Goal: Check status

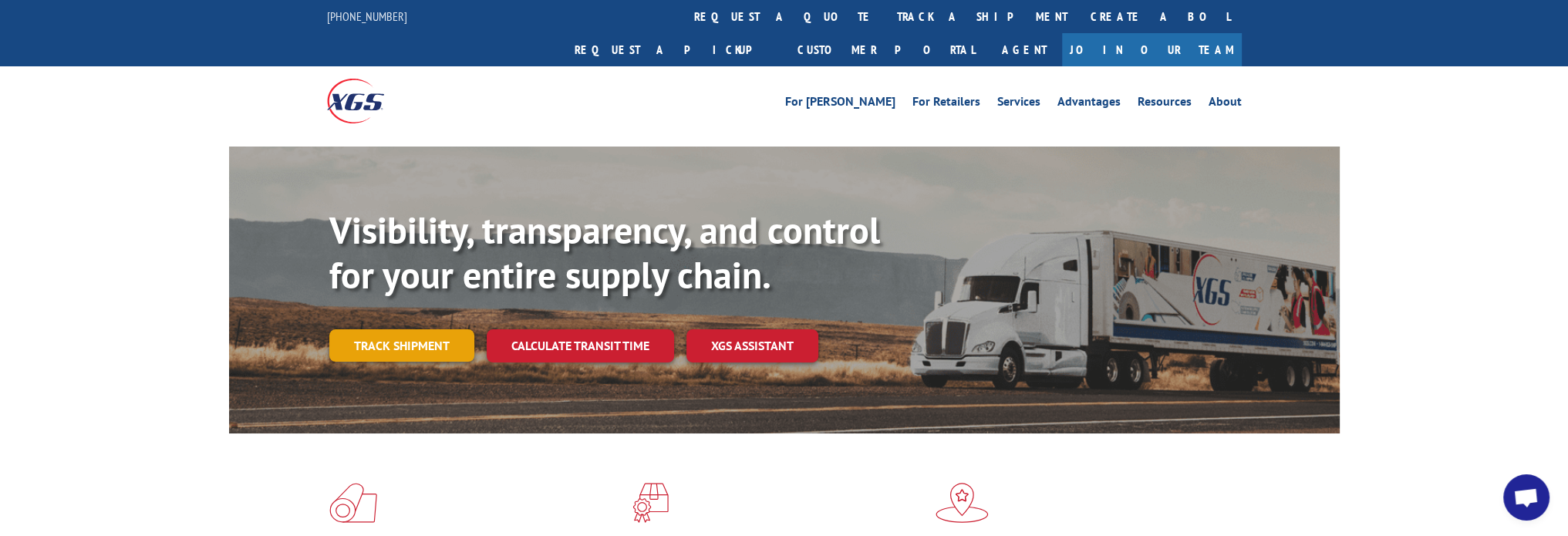
click at [450, 330] on link "Track shipment" at bounding box center [402, 346] width 145 height 32
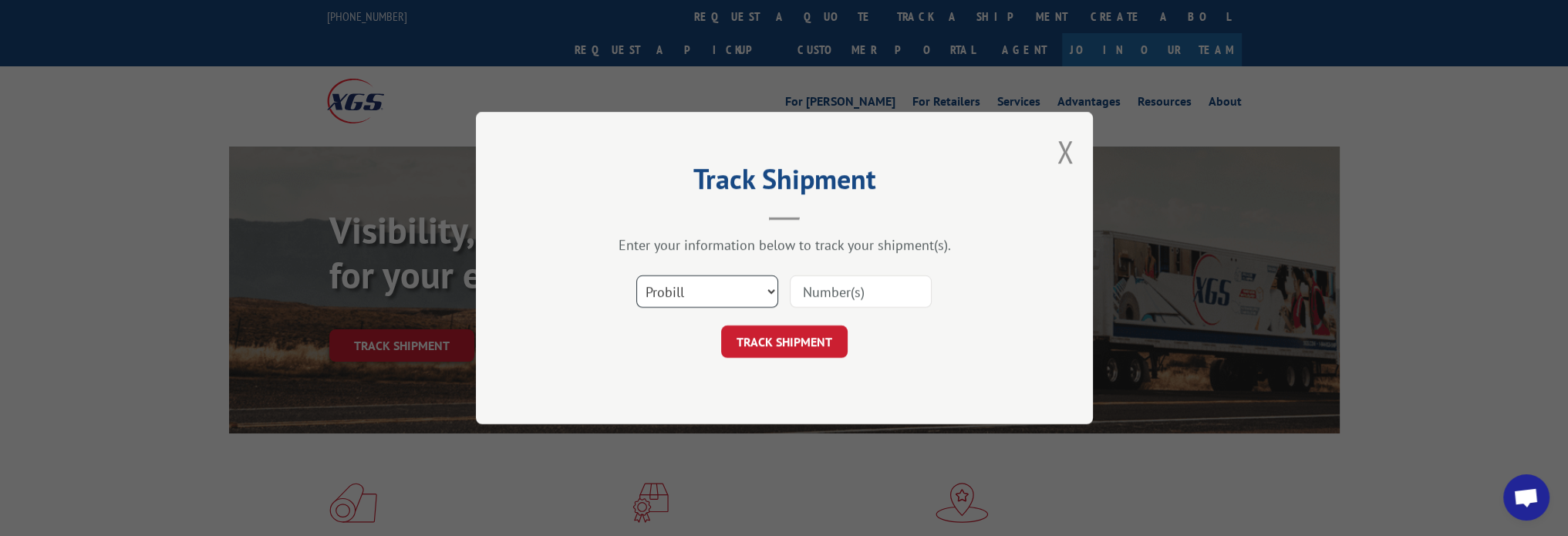
click at [769, 288] on select "Select category... Probill BOL PO" at bounding box center [707, 291] width 142 height 32
select select "bol"
click at [636, 275] on select "Select category... Probill BOL PO" at bounding box center [707, 291] width 142 height 32
click at [835, 296] on input at bounding box center [860, 291] width 142 height 32
type input "3397729"
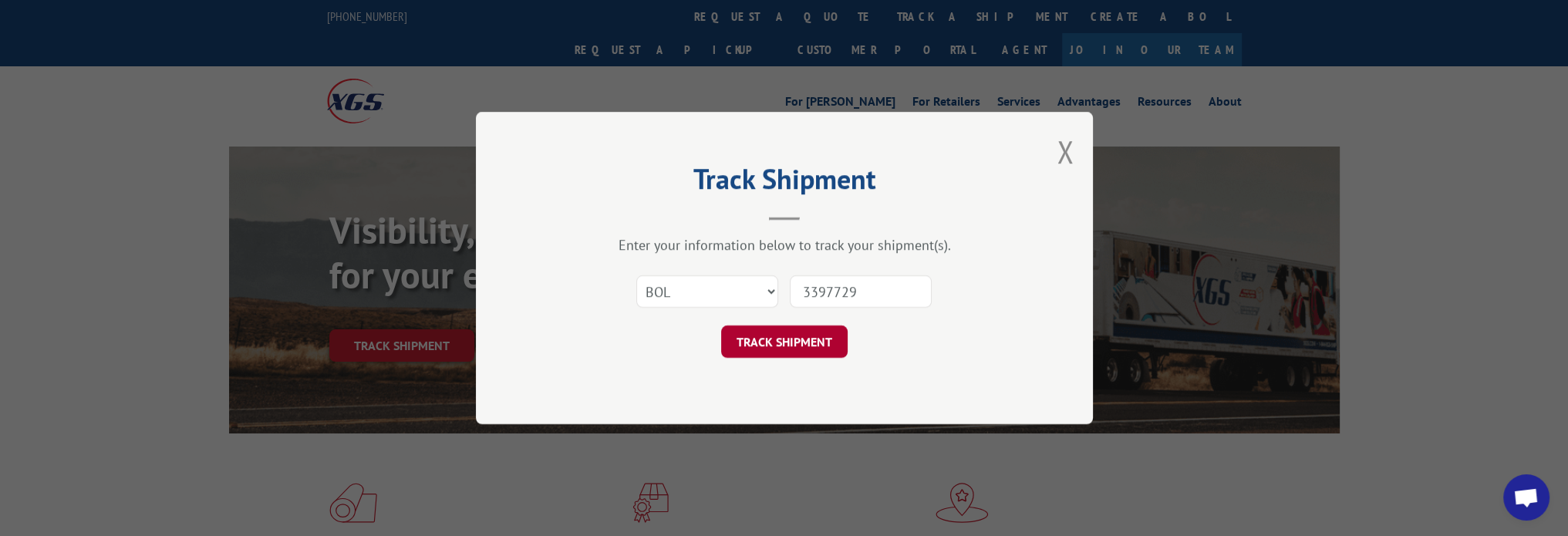
click at [809, 335] on button "TRACK SHIPMENT" at bounding box center [784, 342] width 126 height 32
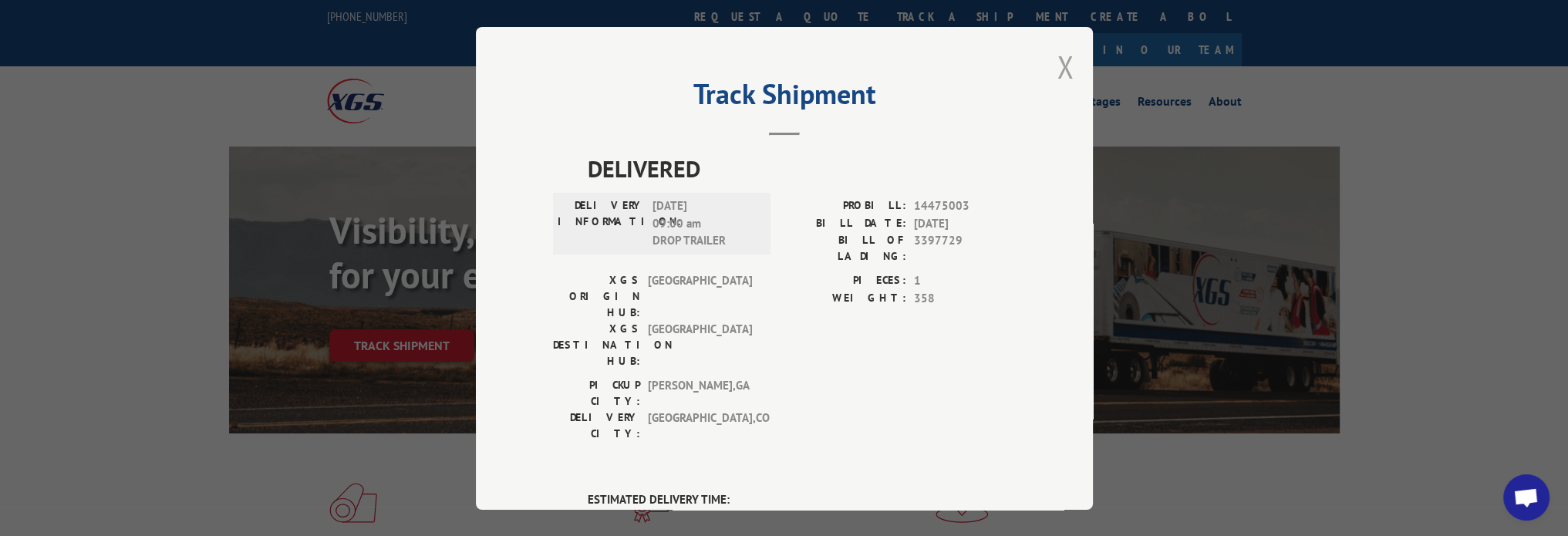
click at [1057, 67] on button "Close modal" at bounding box center [1064, 66] width 17 height 41
